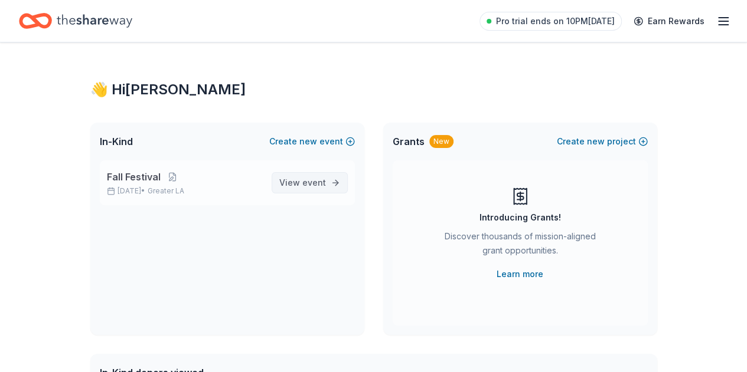
click at [298, 179] on span "View event" at bounding box center [302, 183] width 47 height 14
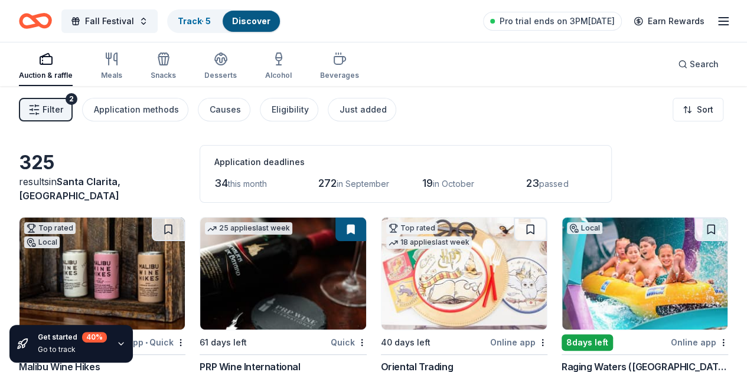
click at [539, 185] on span "passed" at bounding box center [553, 184] width 29 height 10
click at [526, 184] on span "23" at bounding box center [532, 183] width 13 height 12
click at [63, 107] on span "Filter" at bounding box center [53, 110] width 21 height 14
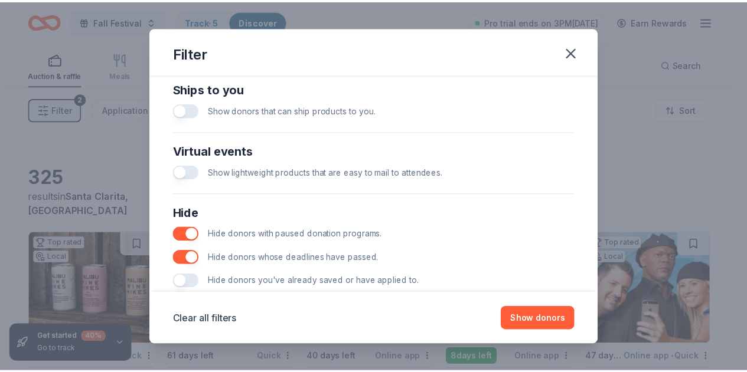
scroll to position [558, 0]
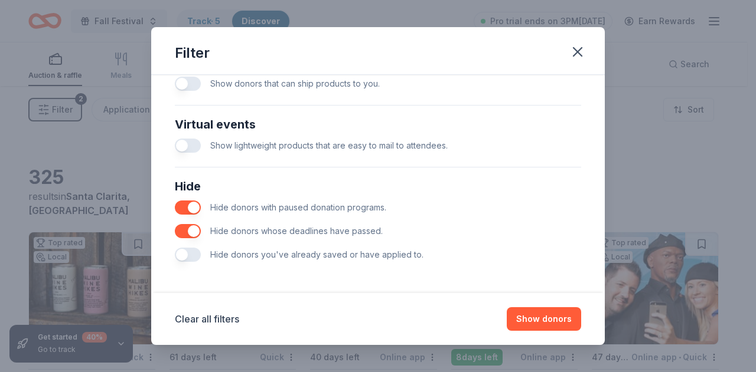
click at [187, 256] on button "button" at bounding box center [188, 255] width 26 height 14
click at [518, 317] on button "Show 320 donors" at bounding box center [535, 320] width 91 height 24
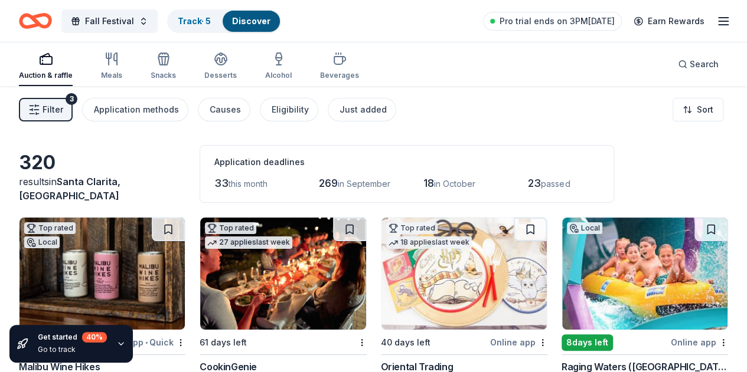
click at [528, 184] on span "23" at bounding box center [534, 183] width 13 height 12
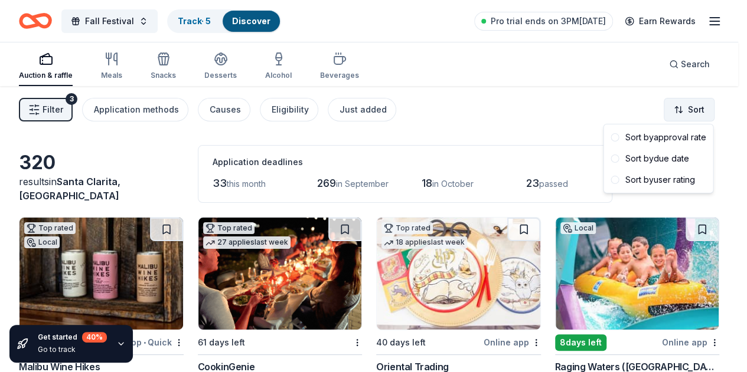
click at [701, 106] on html "Fall Festival Track · 5 Discover Pro trial ends on 3PM, 8/17 Earn Rewards Aucti…" at bounding box center [373, 186] width 747 height 372
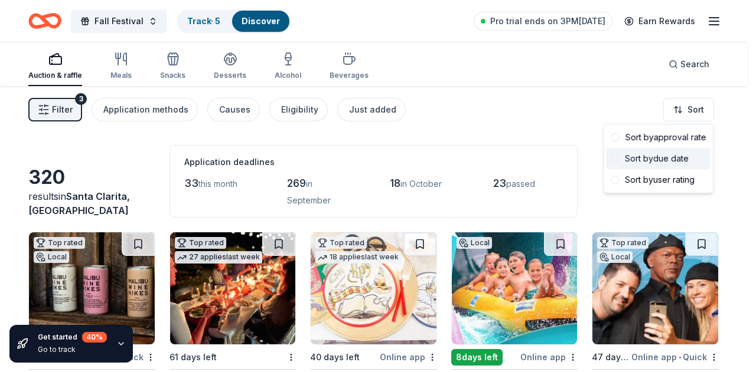
click at [691, 165] on div "Sort by due date" at bounding box center [658, 158] width 104 height 21
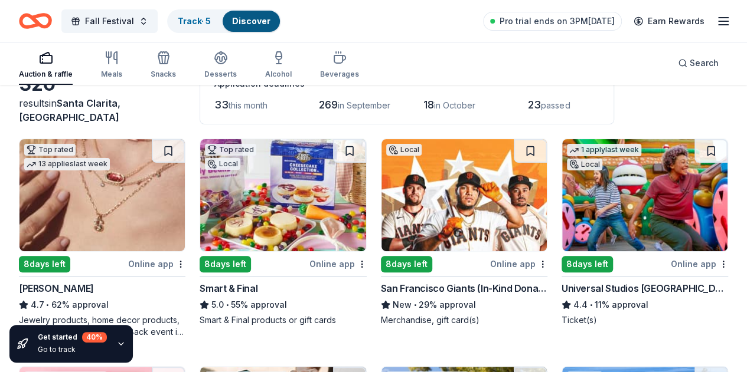
scroll to position [118, 0]
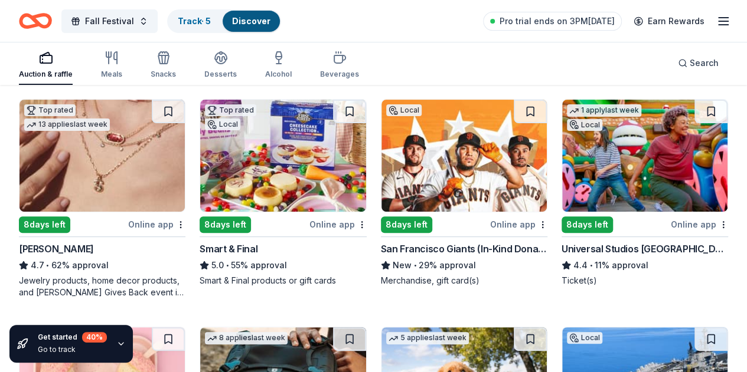
click at [89, 181] on img at bounding box center [101, 156] width 165 height 112
click at [215, 148] on img at bounding box center [282, 156] width 165 height 112
click at [562, 180] on img at bounding box center [644, 156] width 165 height 112
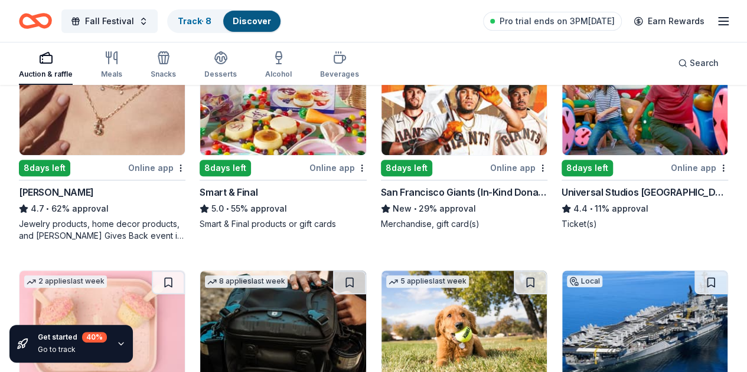
scroll to position [177, 0]
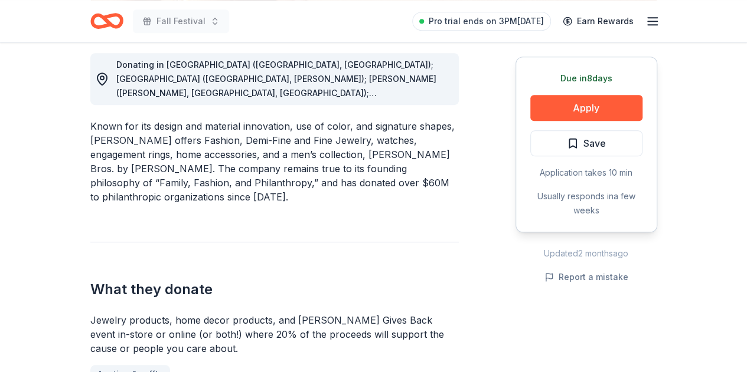
scroll to position [413, 0]
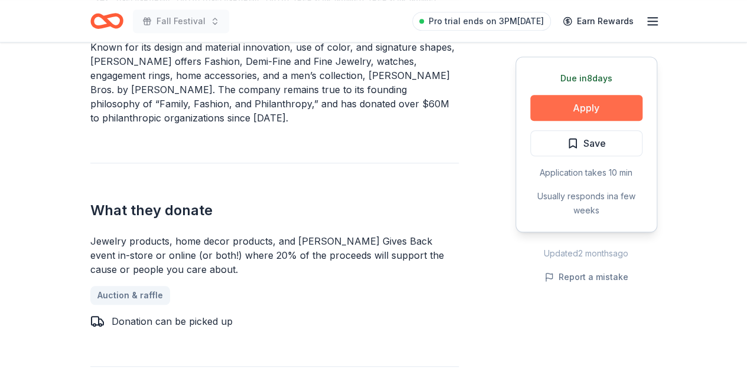
click at [542, 103] on button "Apply" at bounding box center [586, 108] width 112 height 26
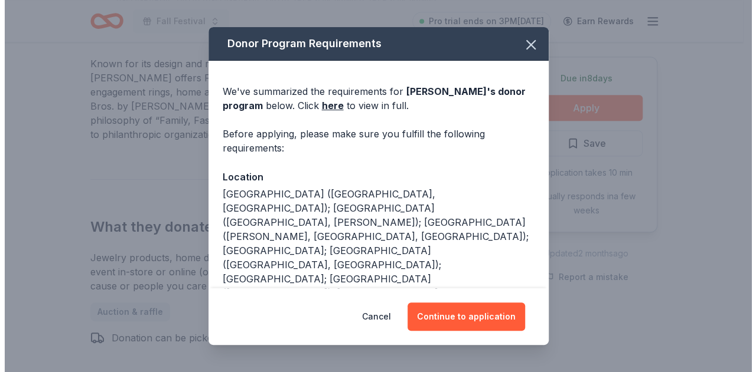
scroll to position [421, 0]
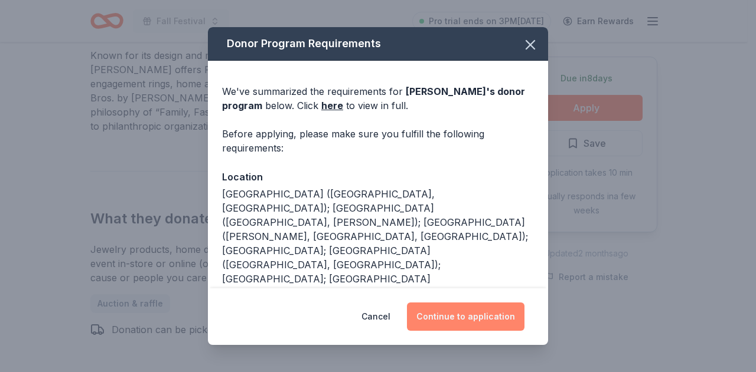
click at [463, 319] on button "Continue to application" at bounding box center [465, 317] width 117 height 28
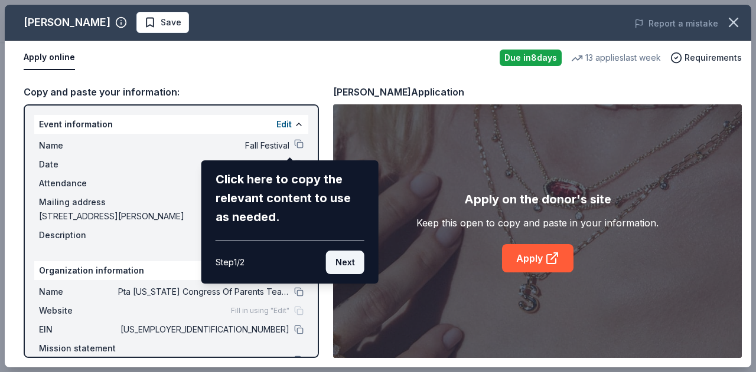
click at [345, 259] on button "Next" at bounding box center [345, 263] width 38 height 24
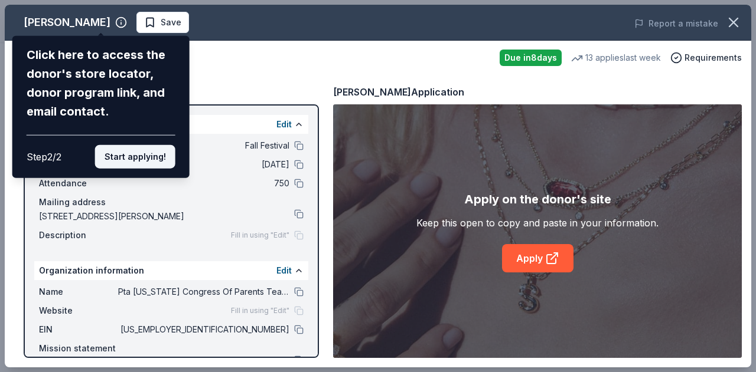
click at [121, 158] on button "Start applying!" at bounding box center [135, 157] width 80 height 24
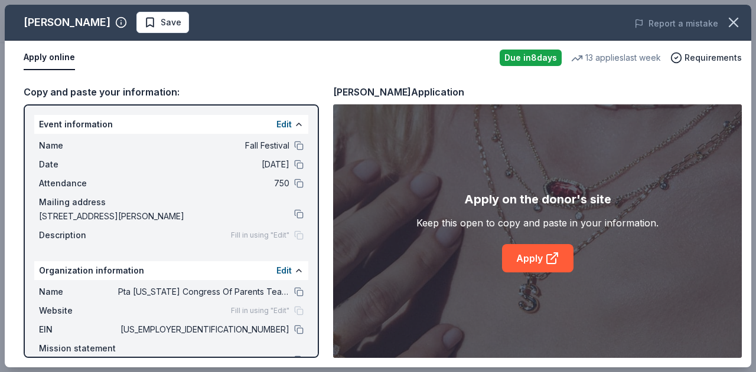
click at [112, 122] on div "Event information Edit" at bounding box center [171, 124] width 274 height 19
click at [125, 158] on span "[DATE]" at bounding box center [203, 165] width 171 height 14
click at [522, 254] on link "Apply" at bounding box center [537, 258] width 71 height 28
click at [161, 19] on span "Save" at bounding box center [171, 22] width 21 height 14
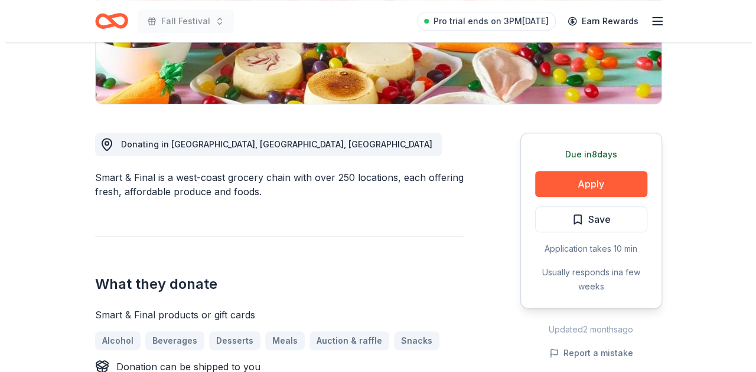
scroll to position [354, 0]
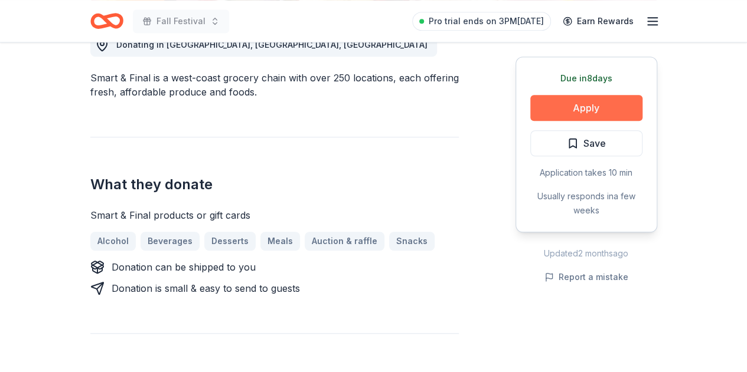
click at [562, 107] on button "Apply" at bounding box center [586, 108] width 112 height 26
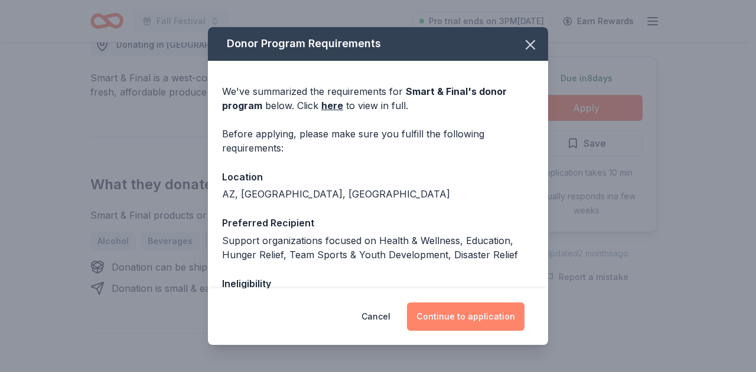
drag, startPoint x: 463, startPoint y: 322, endPoint x: 453, endPoint y: 321, distance: 9.5
click at [457, 322] on button "Continue to application" at bounding box center [465, 317] width 117 height 28
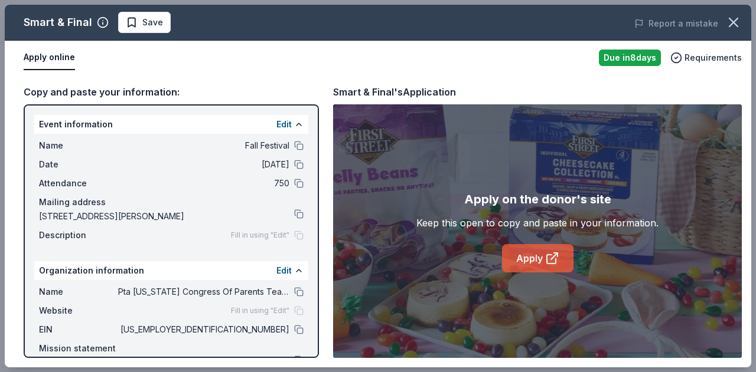
click at [522, 255] on link "Apply" at bounding box center [537, 258] width 71 height 28
click at [133, 25] on span "Save" at bounding box center [144, 22] width 37 height 14
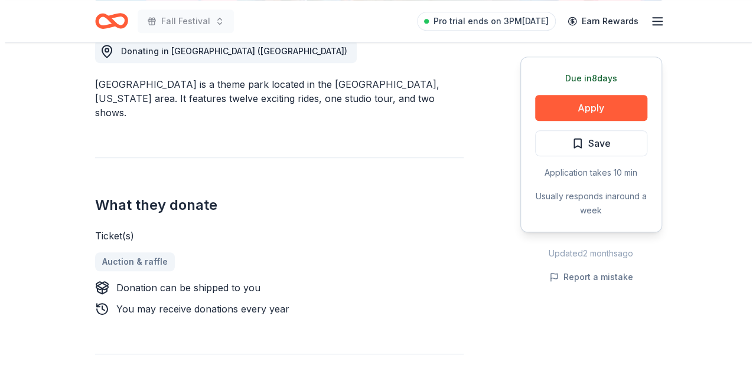
scroll to position [354, 0]
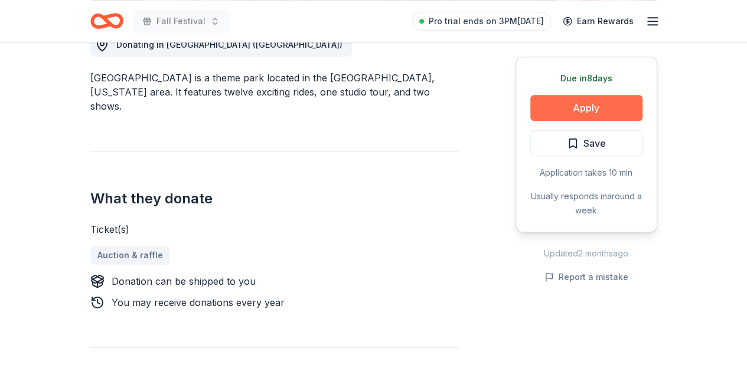
click at [616, 114] on button "Apply" at bounding box center [586, 108] width 112 height 26
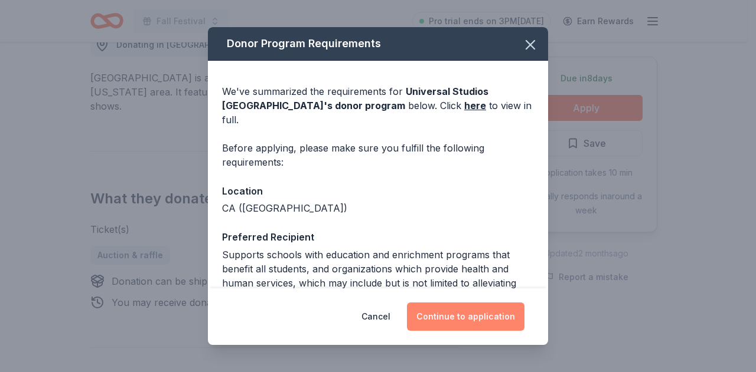
click at [472, 316] on button "Continue to application" at bounding box center [465, 317] width 117 height 28
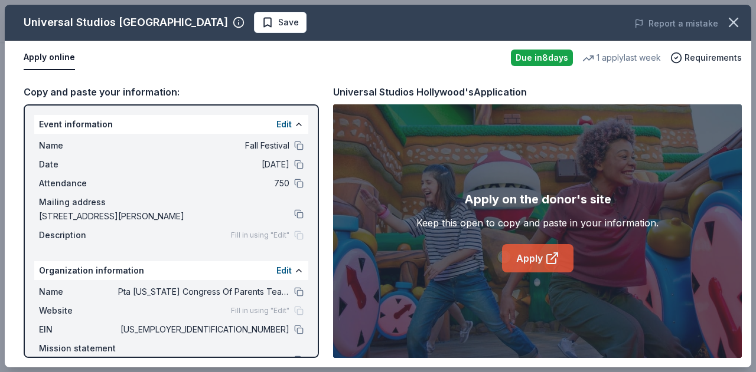
click at [555, 264] on icon at bounding box center [552, 258] width 14 height 14
drag, startPoint x: 225, startPoint y: 15, endPoint x: 257, endPoint y: 5, distance: 34.0
click at [254, 14] on button "Save" at bounding box center [280, 22] width 53 height 21
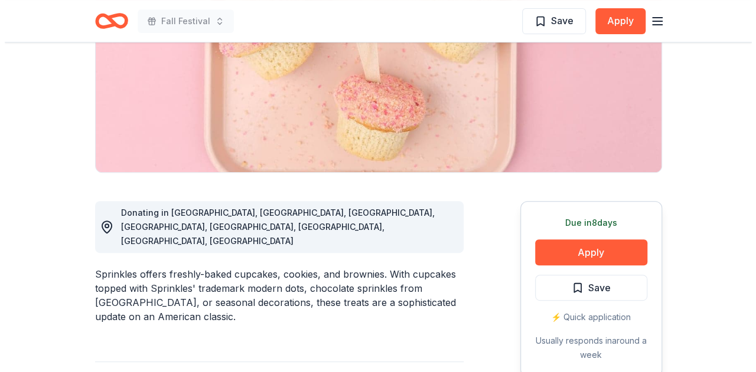
scroll to position [236, 0]
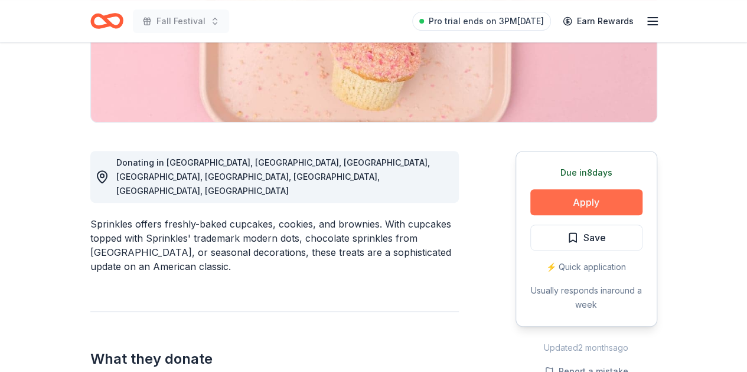
click at [576, 198] on button "Apply" at bounding box center [586, 202] width 112 height 26
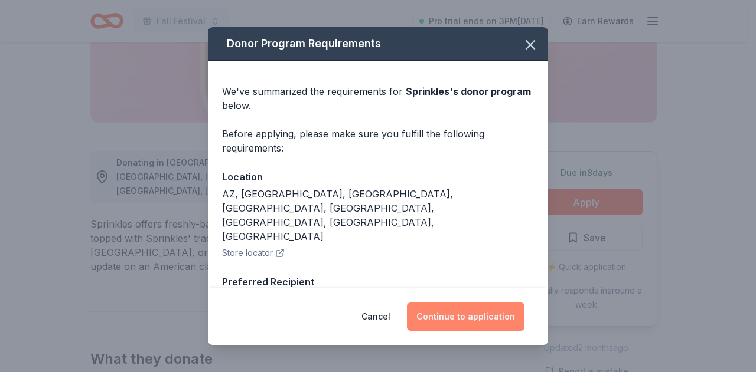
click at [481, 328] on button "Continue to application" at bounding box center [465, 317] width 117 height 28
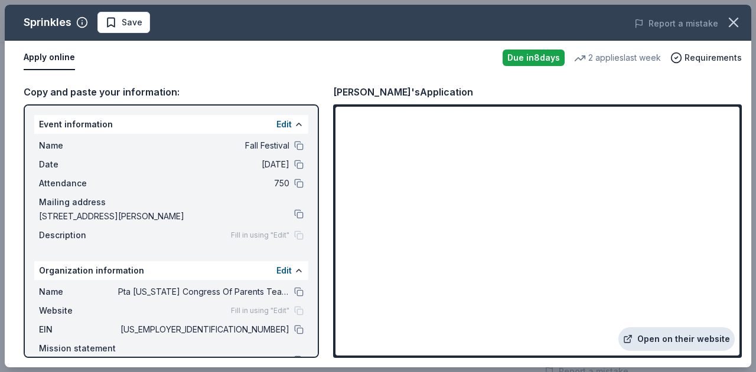
click at [701, 341] on link "Open on their website" at bounding box center [676, 340] width 116 height 24
click at [110, 19] on span "Save" at bounding box center [123, 22] width 37 height 14
